Goal: Information Seeking & Learning: Learn about a topic

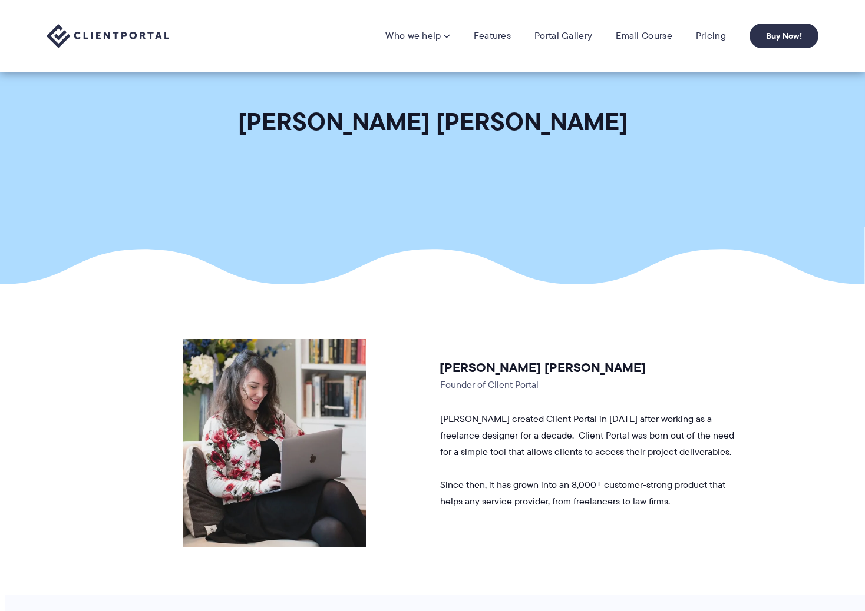
scroll to position [19, 0]
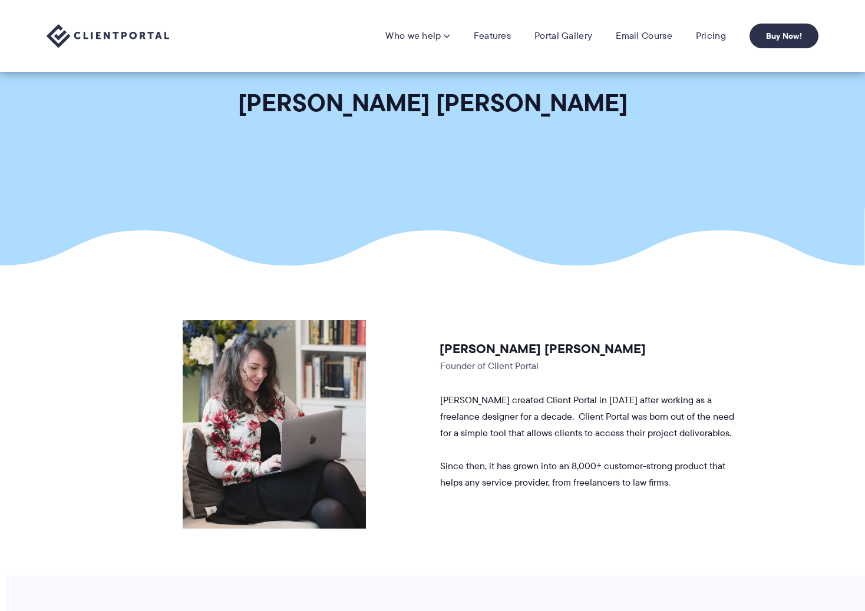
click at [153, 28] on img at bounding box center [108, 36] width 123 height 24
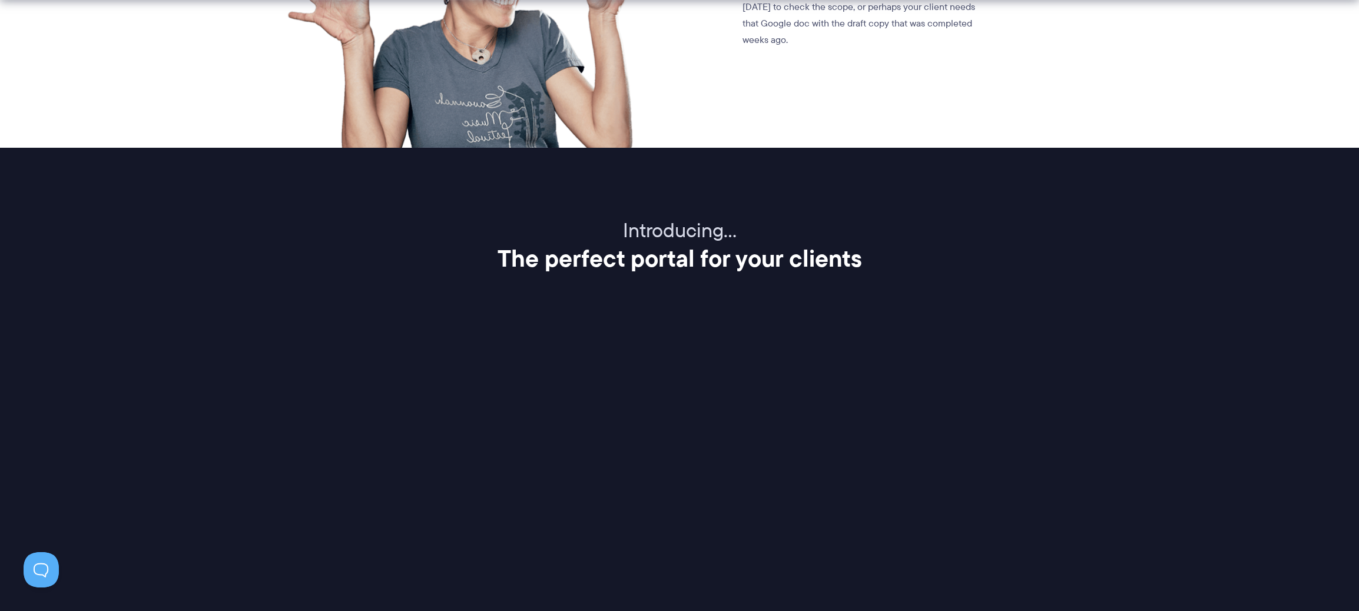
scroll to position [1468, 0]
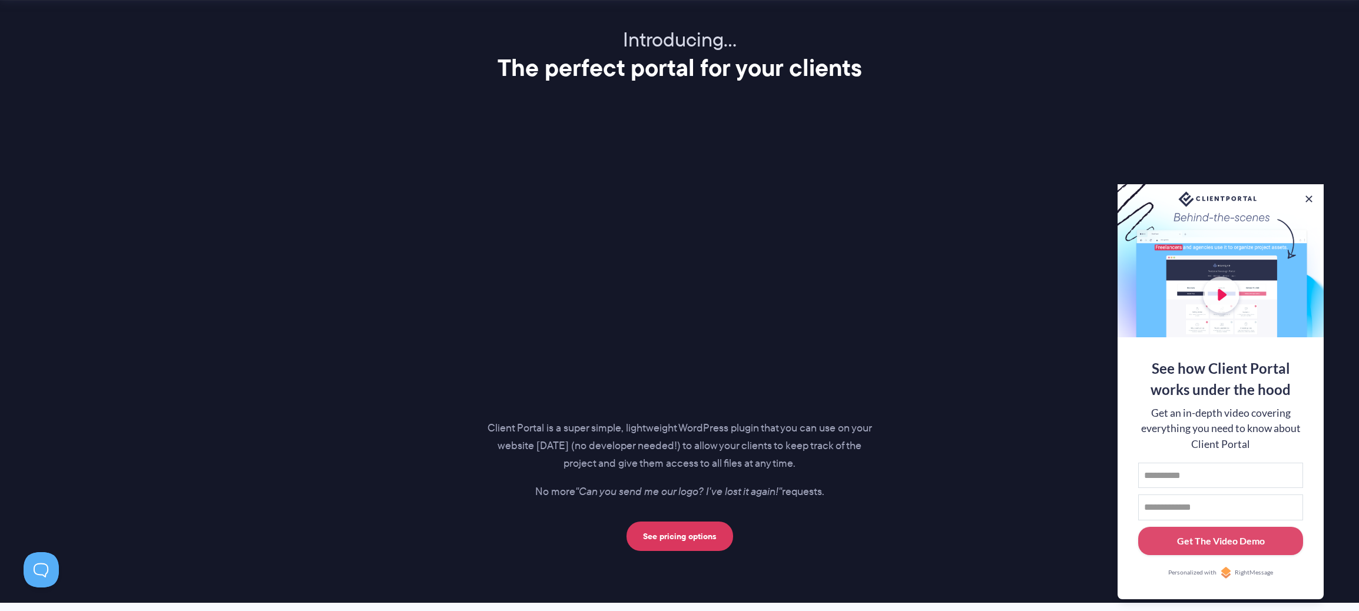
click at [864, 208] on div at bounding box center [1221, 260] width 206 height 153
click at [864, 201] on button at bounding box center [1309, 199] width 14 height 14
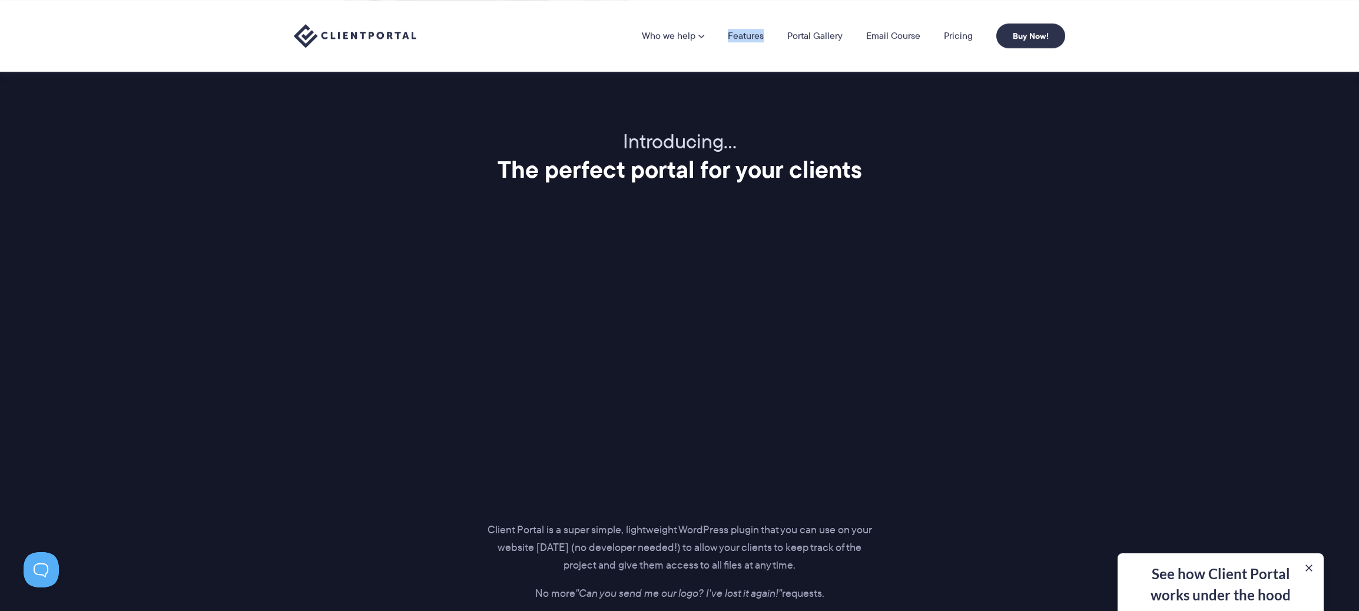
scroll to position [1336, 0]
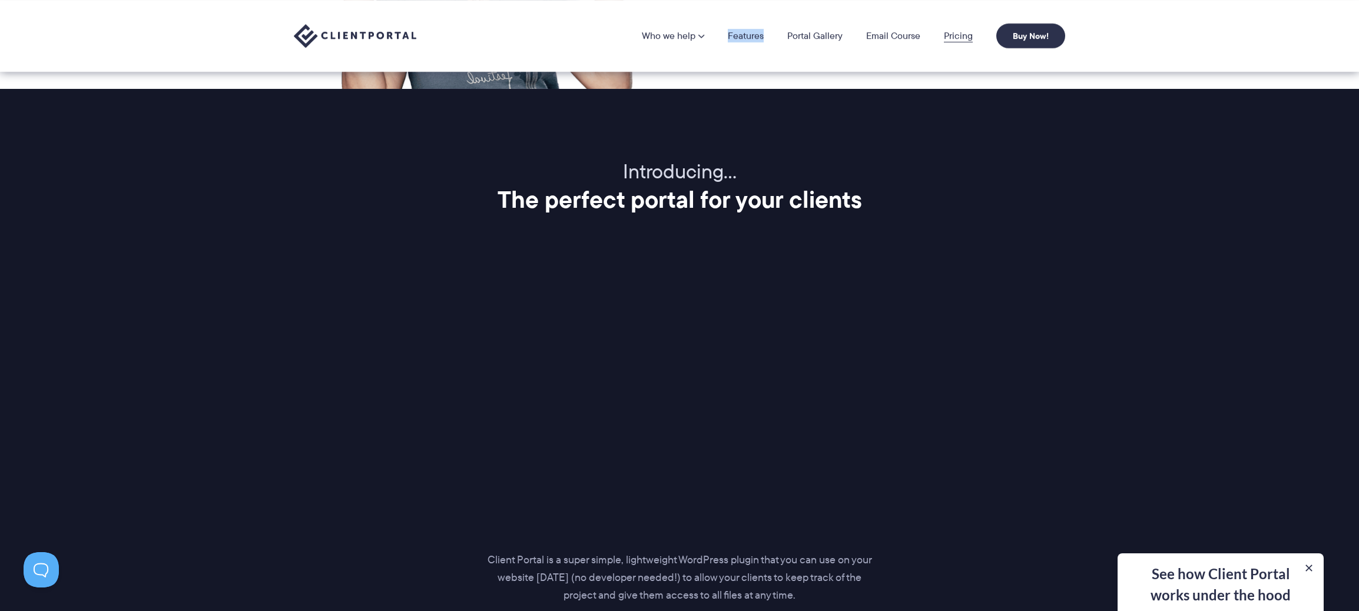
click at [864, 38] on link "Pricing" at bounding box center [958, 35] width 29 height 9
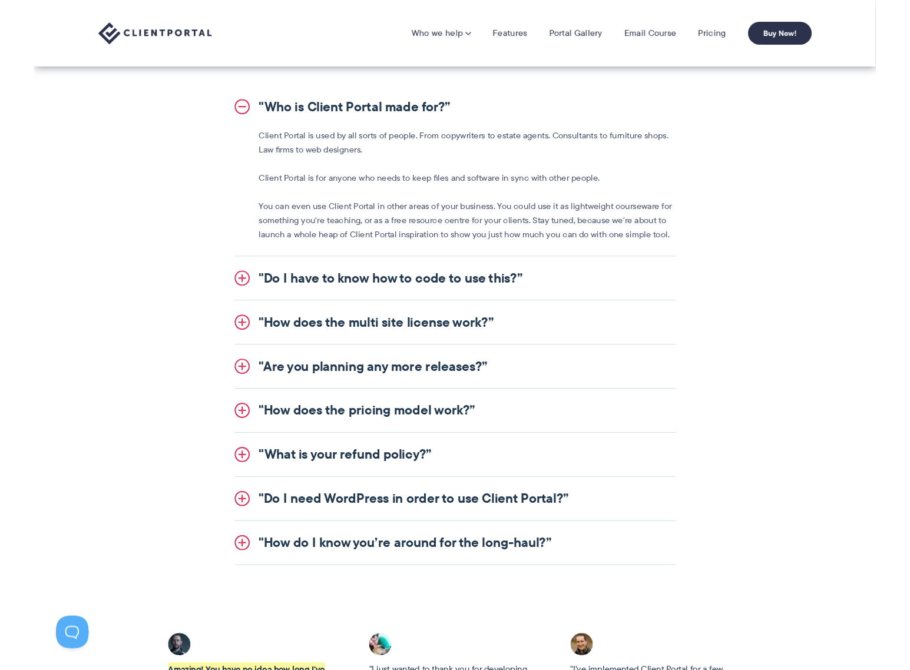
scroll to position [985, 0]
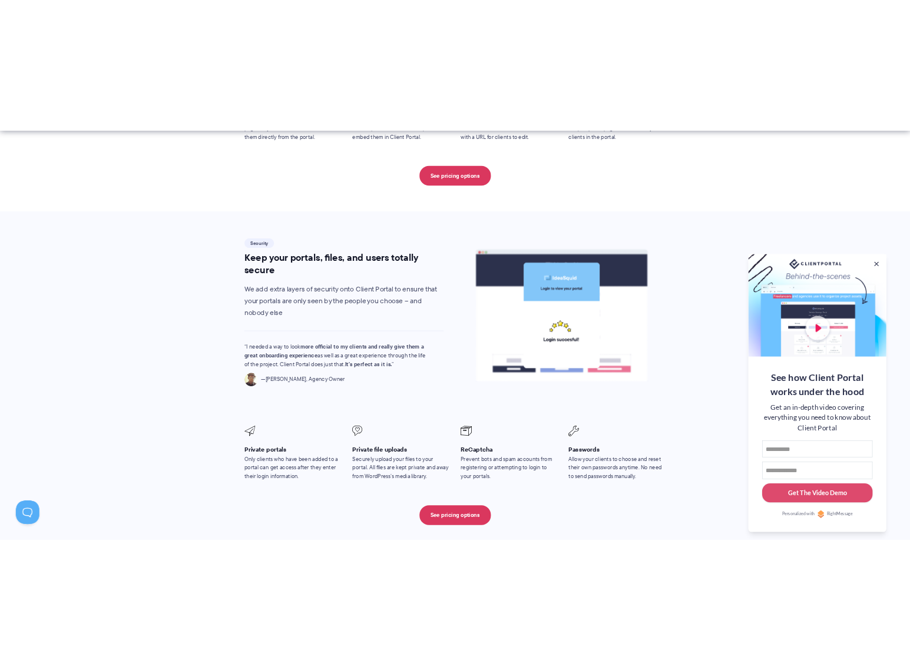
scroll to position [1851, 0]
